Goal: Communication & Community: Answer question/provide support

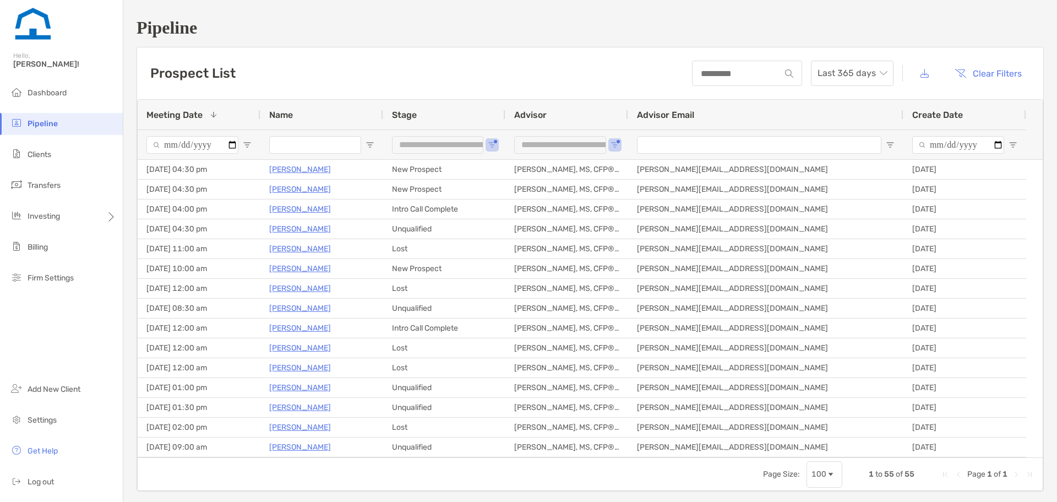
click at [334, 144] on input "Name Filter Input" at bounding box center [315, 145] width 92 height 18
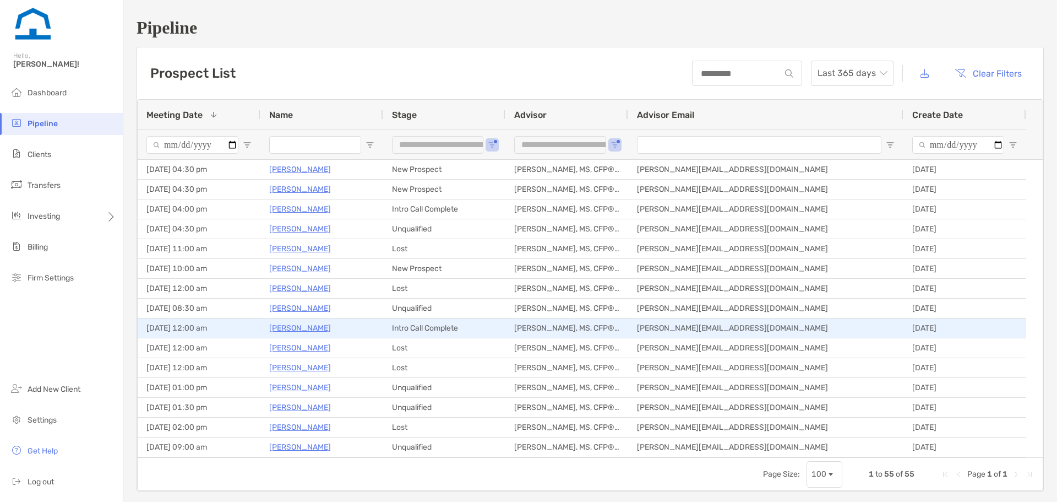
click at [282, 332] on p "[PERSON_NAME]" at bounding box center [300, 328] width 62 height 14
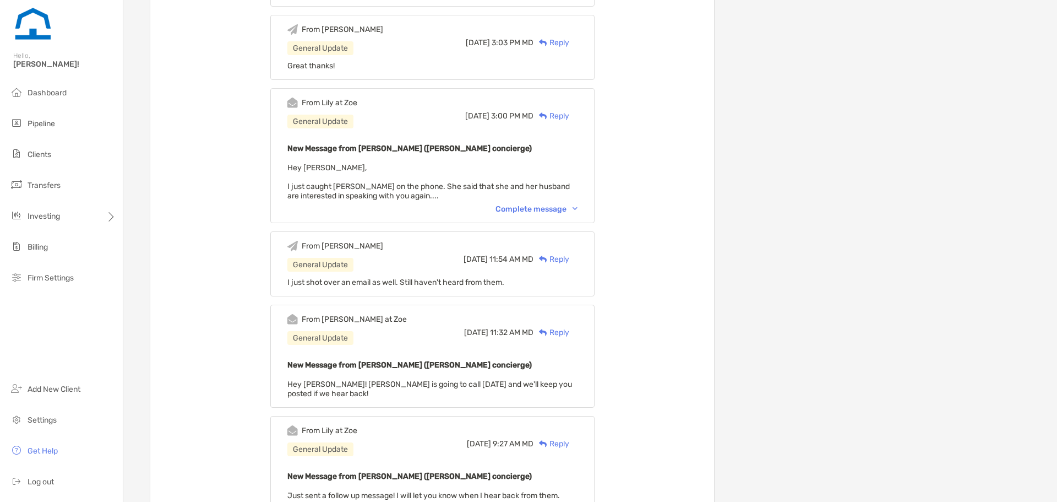
scroll to position [661, 0]
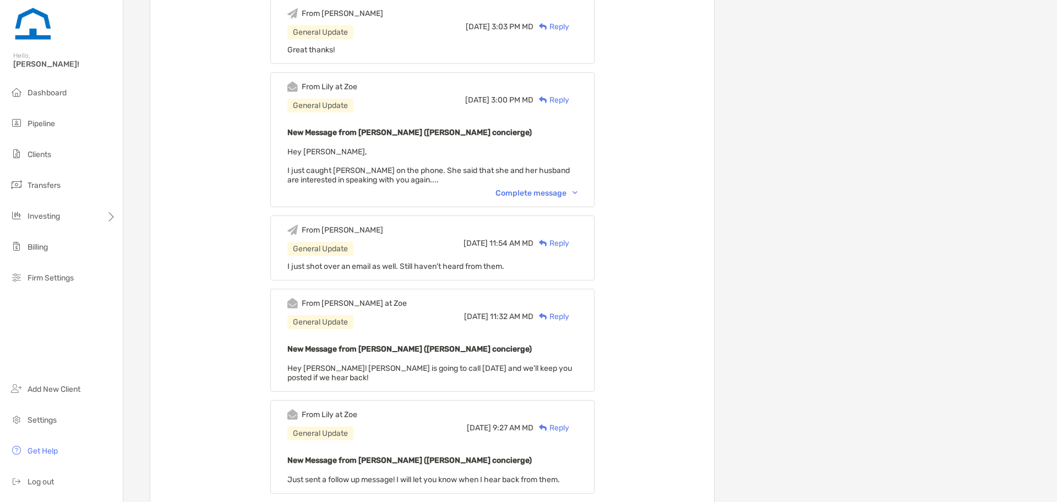
click at [556, 187] on div "From [PERSON_NAME] at [PERSON_NAME] General Update [DATE] 3:00 PM MD Reply New …" at bounding box center [432, 139] width 324 height 135
click at [555, 194] on div "Complete message" at bounding box center [537, 192] width 82 height 9
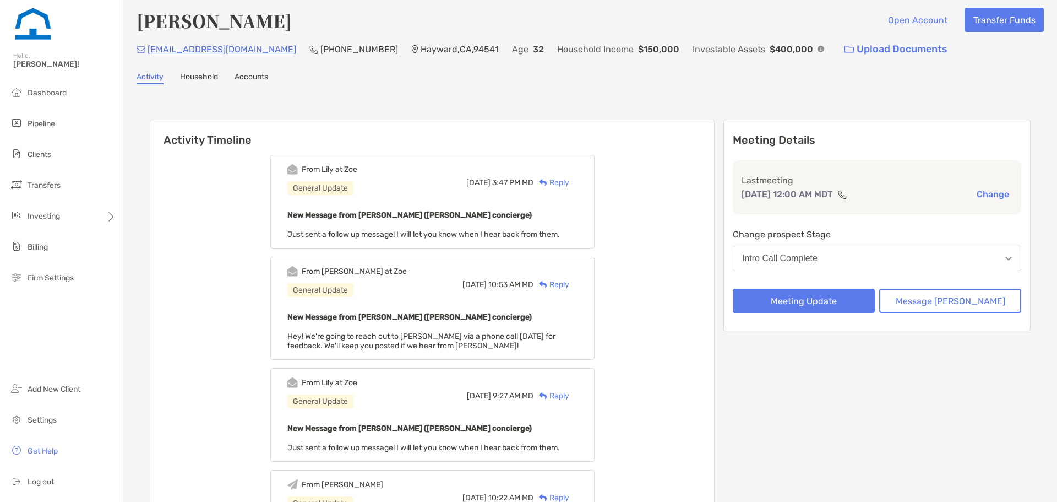
scroll to position [0, 0]
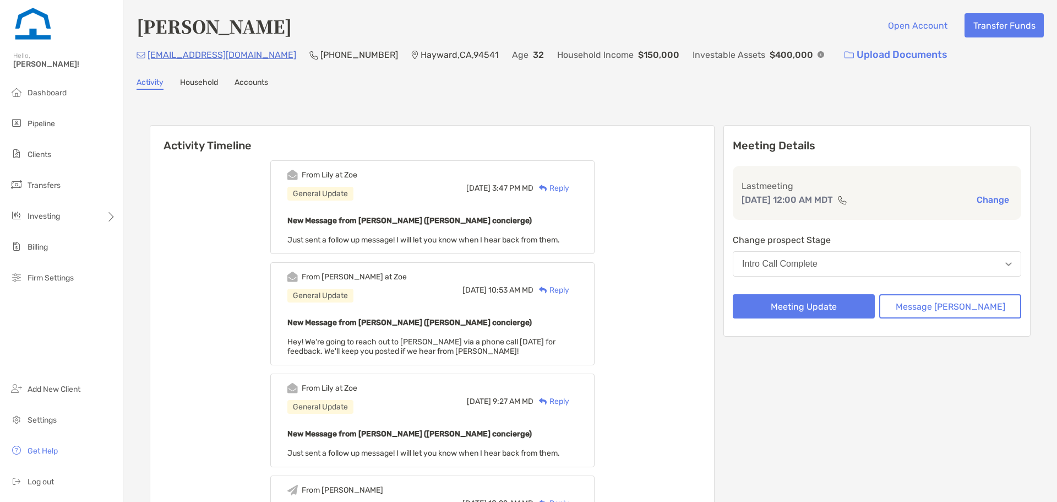
drag, startPoint x: 562, startPoint y: 220, endPoint x: 534, endPoint y: 180, distance: 49.0
click at [547, 188] on img at bounding box center [543, 187] width 8 height 7
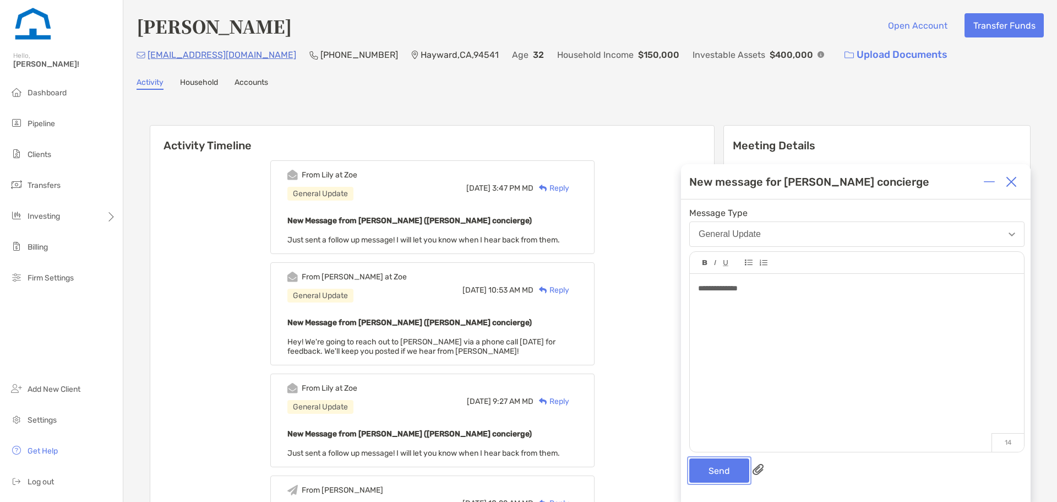
click at [716, 472] on button "Send" at bounding box center [719, 470] width 60 height 24
